Goal: Find specific page/section: Find specific page/section

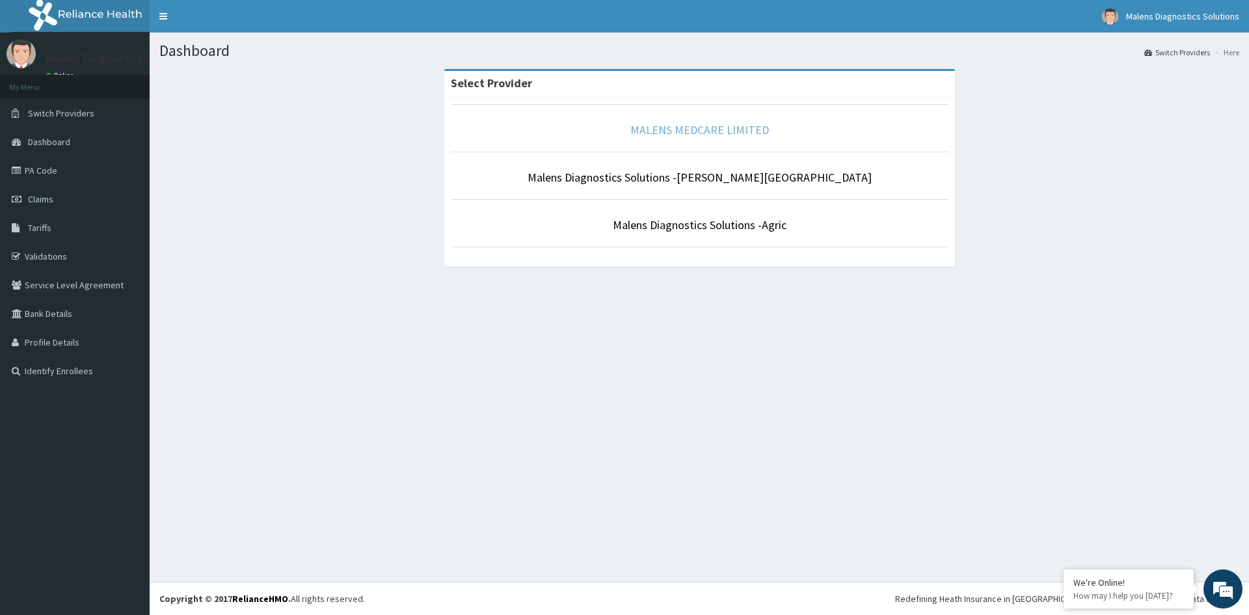
click at [720, 129] on link "MALENS MEDCARE LIMITED" at bounding box center [699, 129] width 139 height 15
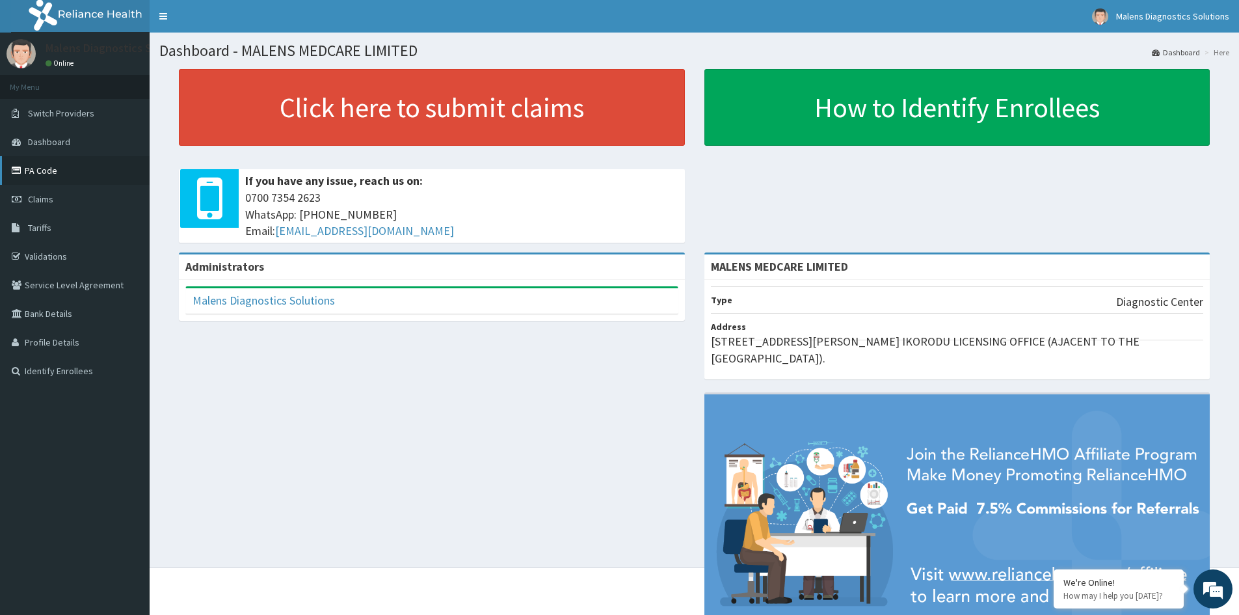
click at [44, 169] on link "PA Code" at bounding box center [75, 170] width 150 height 29
